Goal: Obtain resource: Obtain resource

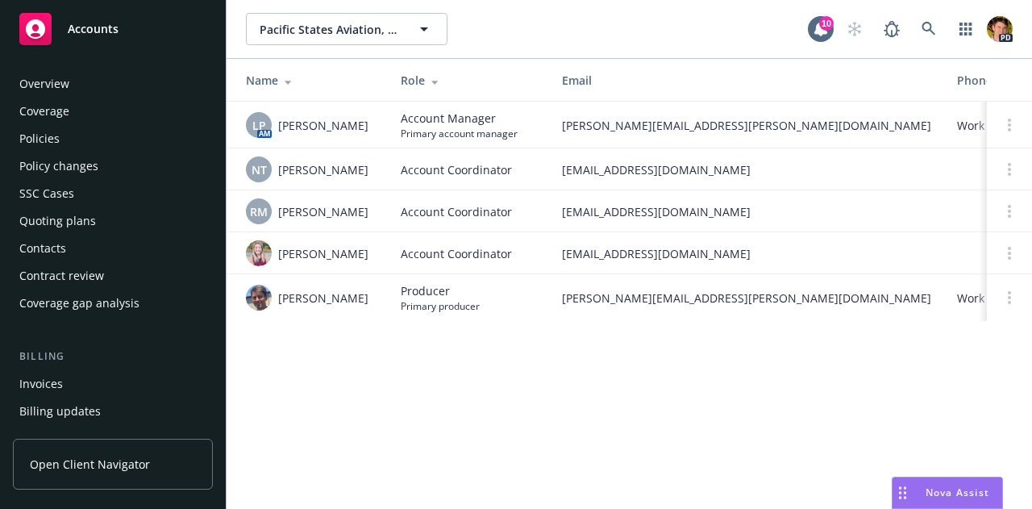
scroll to position [288, 0]
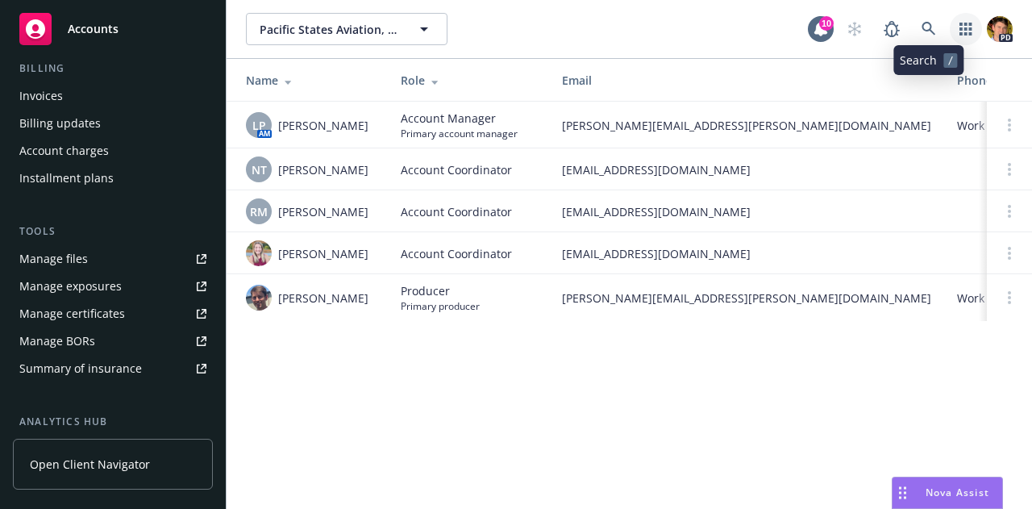
click at [965, 32] on icon "button" at bounding box center [966, 29] width 12 height 13
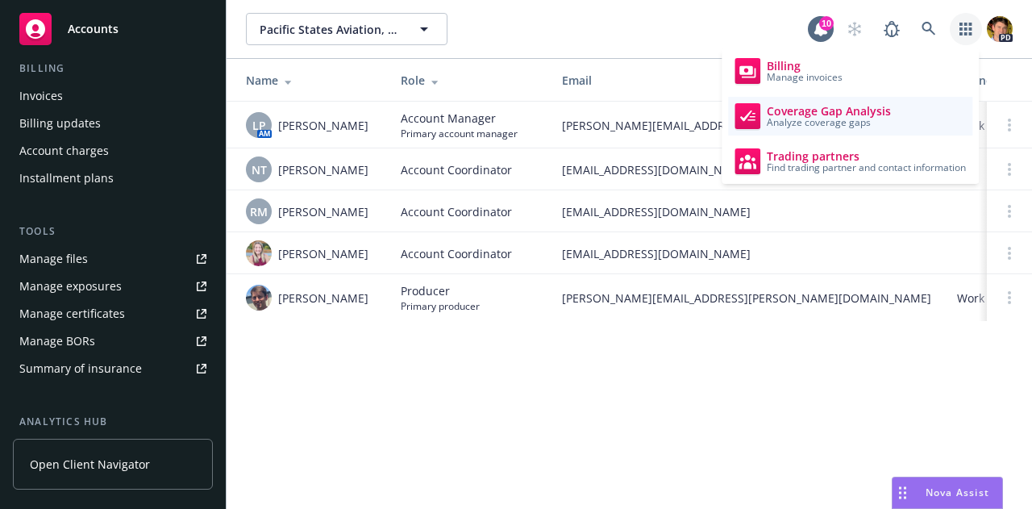
click at [868, 113] on span "Coverage Gap Analysis" at bounding box center [829, 111] width 124 height 13
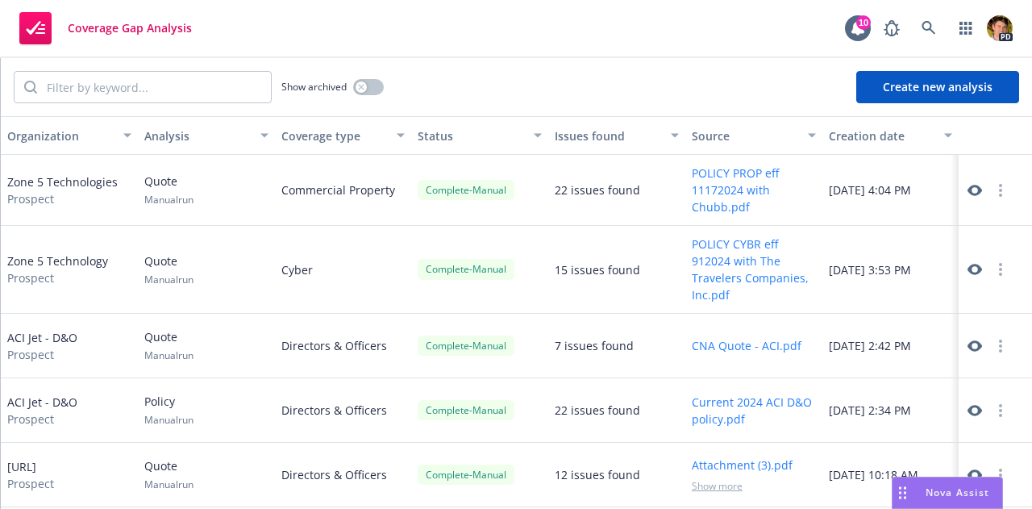
click at [710, 260] on button "POLICY CYBR eff 912024 with The Travelers Companies, Inc.pdf" at bounding box center [754, 269] width 124 height 68
click at [999, 270] on icon "button" at bounding box center [1000, 269] width 3 height 13
click at [968, 273] on icon at bounding box center [975, 269] width 15 height 11
